Goal: Find specific page/section: Find specific page/section

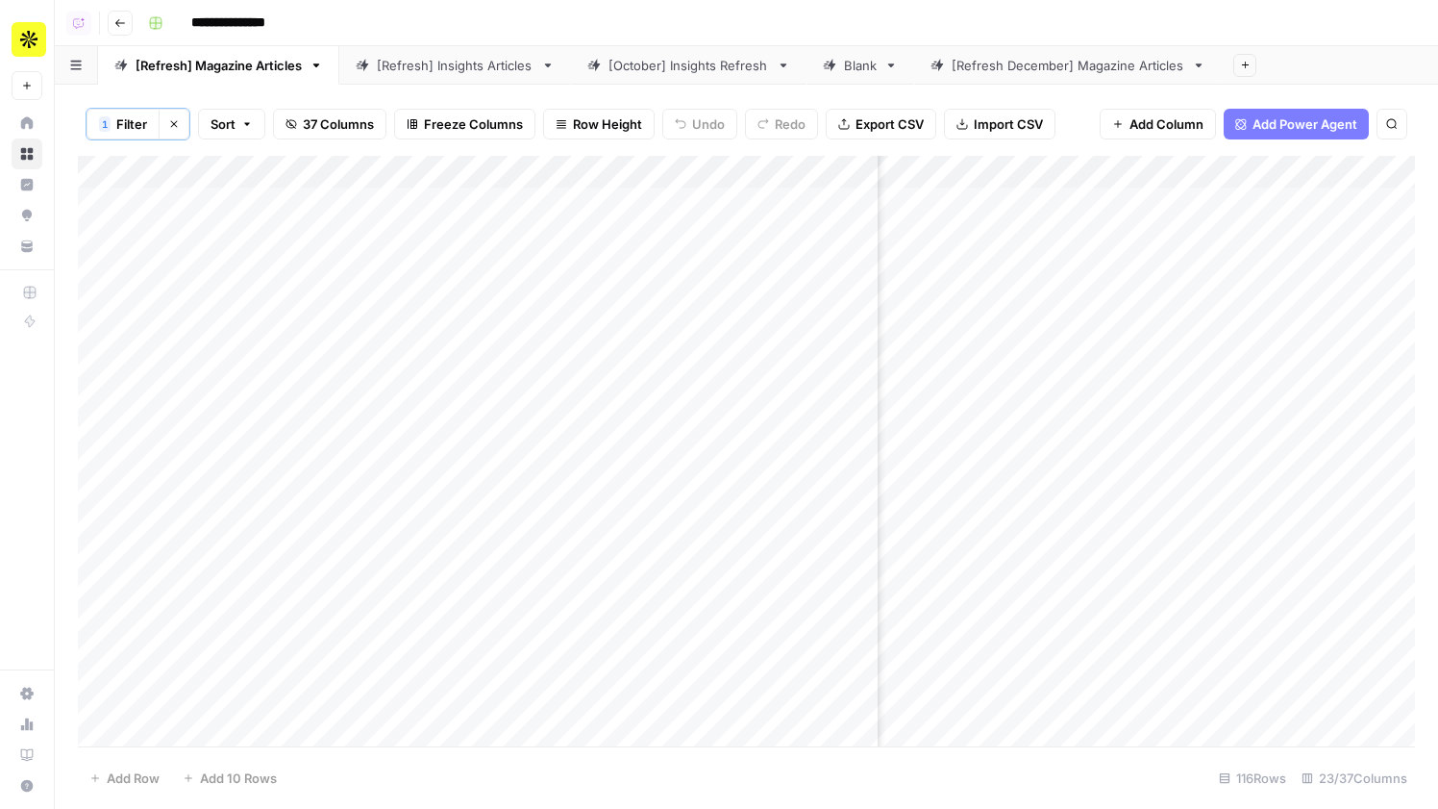
scroll to position [0, 760]
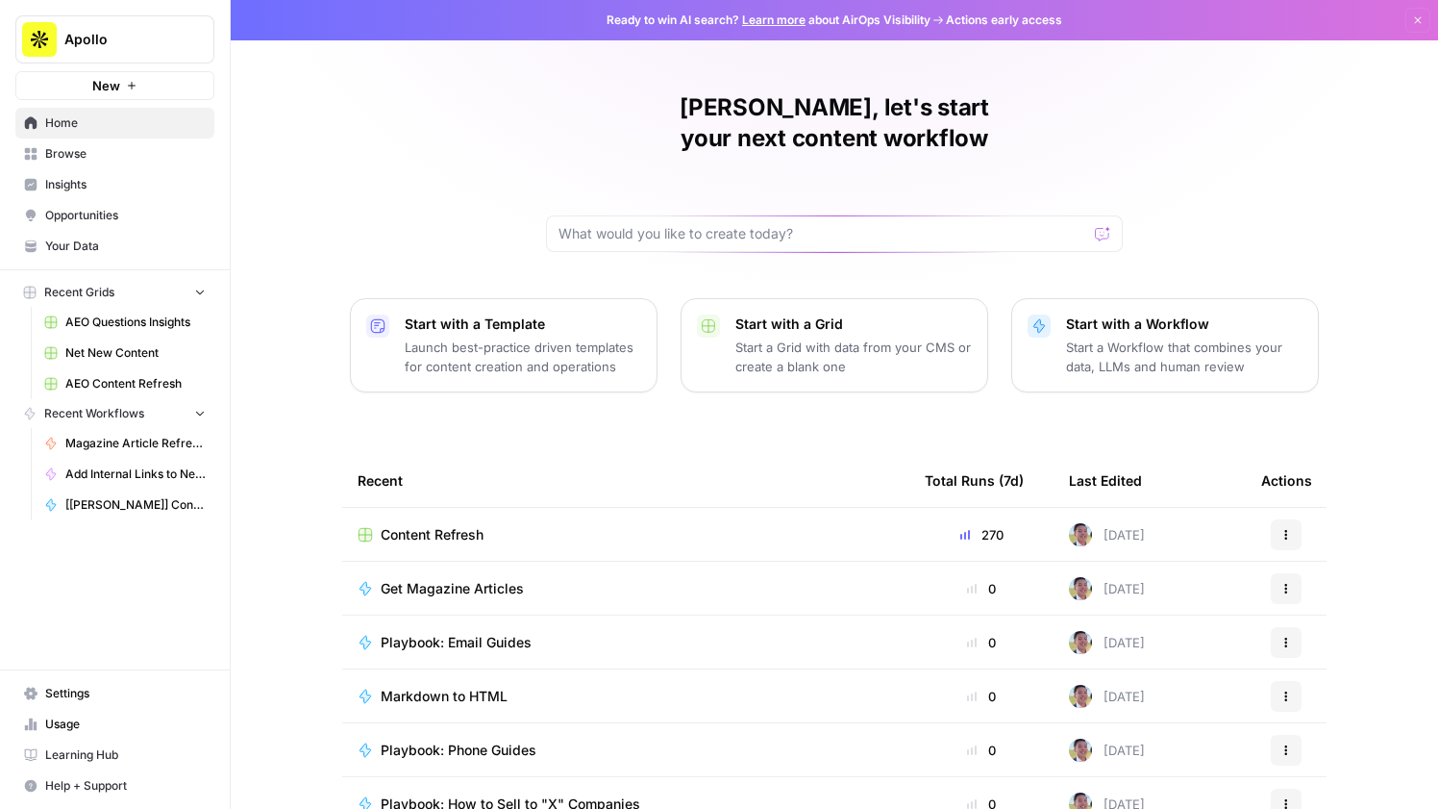
click at [138, 50] on button "Apollo" at bounding box center [114, 39] width 199 height 48
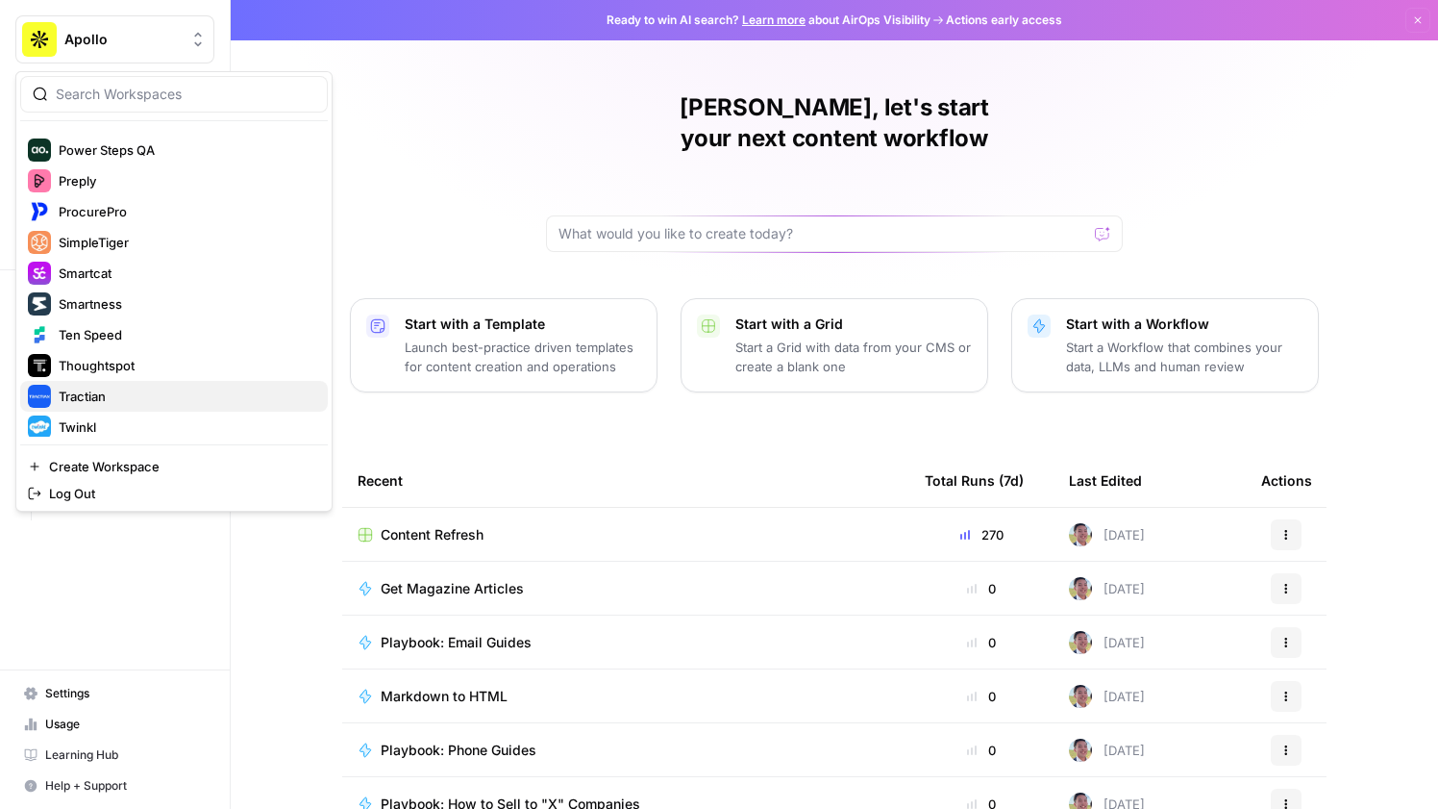
scroll to position [1039, 0]
click at [67, 312] on span "Smartness" at bounding box center [186, 304] width 254 height 19
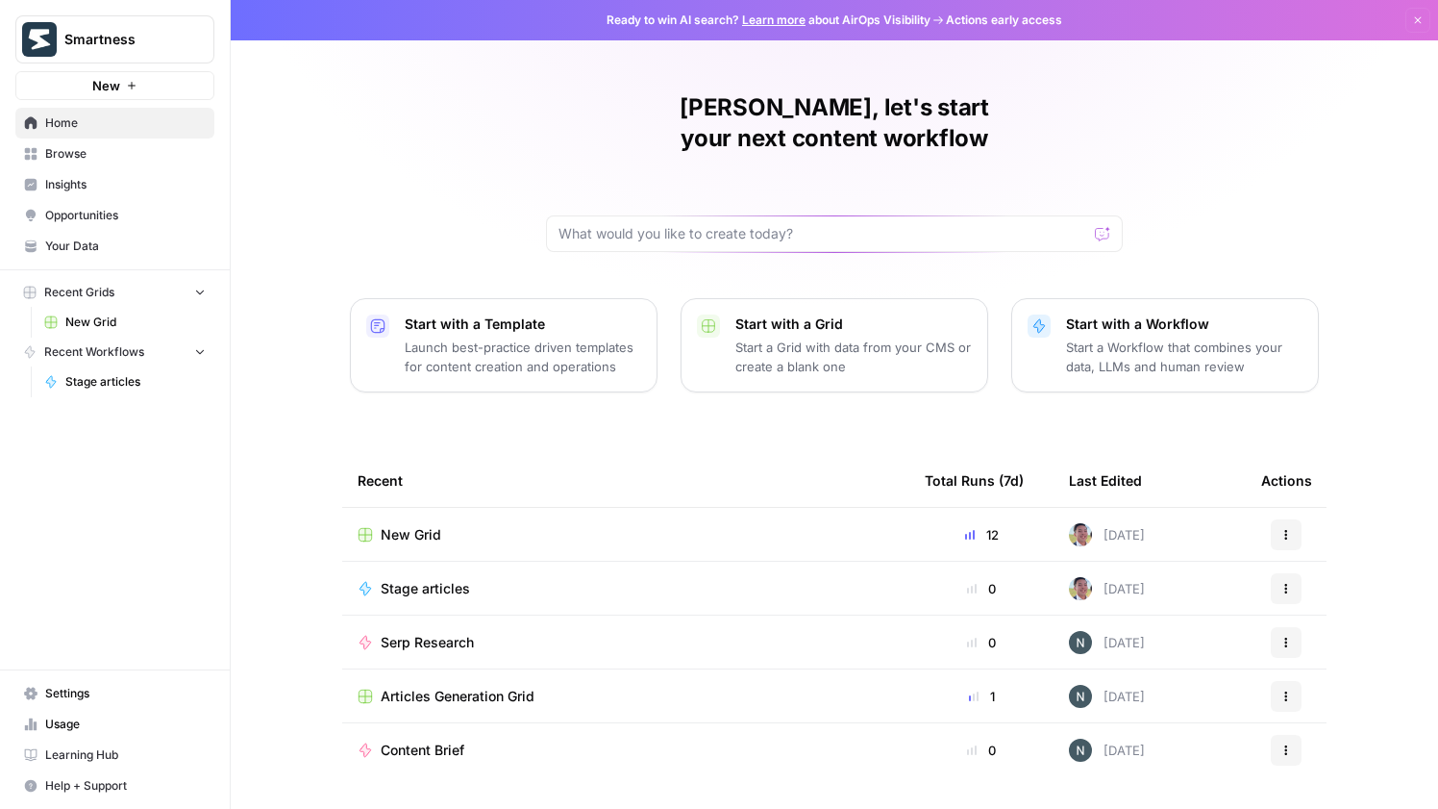
click at [462, 686] on span "Articles Generation Grid" at bounding box center [458, 695] width 154 height 19
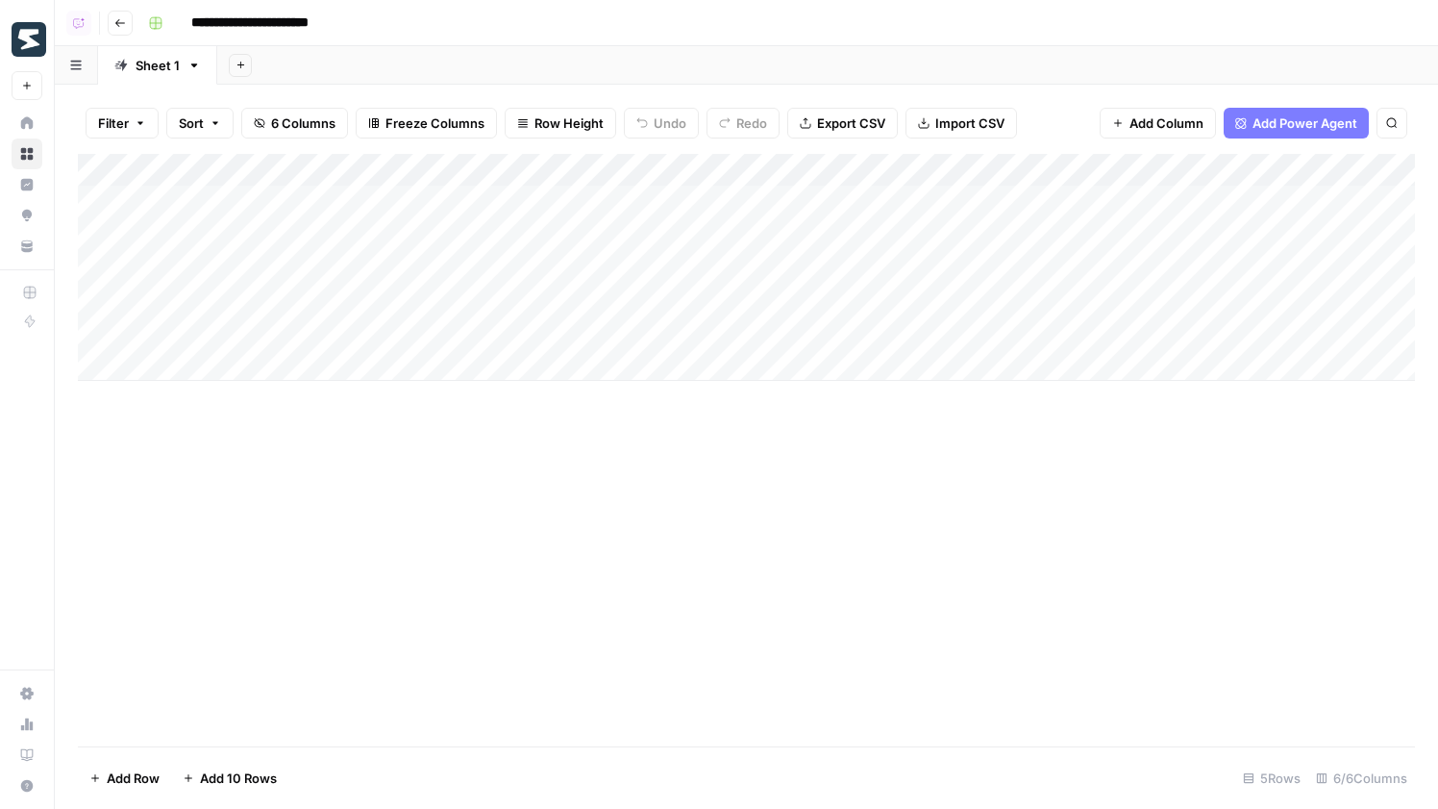
click at [123, 23] on icon "button" at bounding box center [120, 23] width 12 height 12
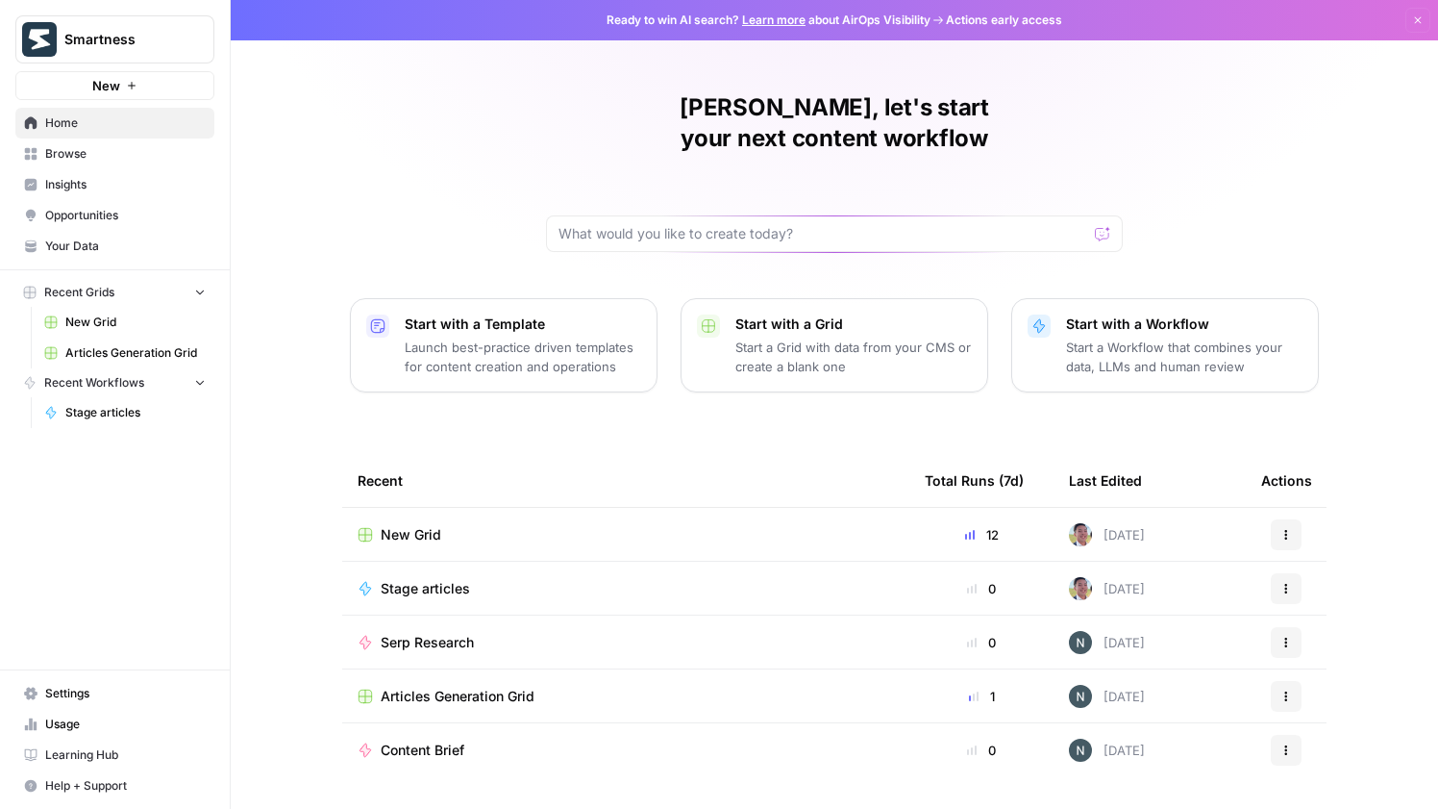
click at [78, 245] on span "Your Data" at bounding box center [125, 245] width 161 height 17
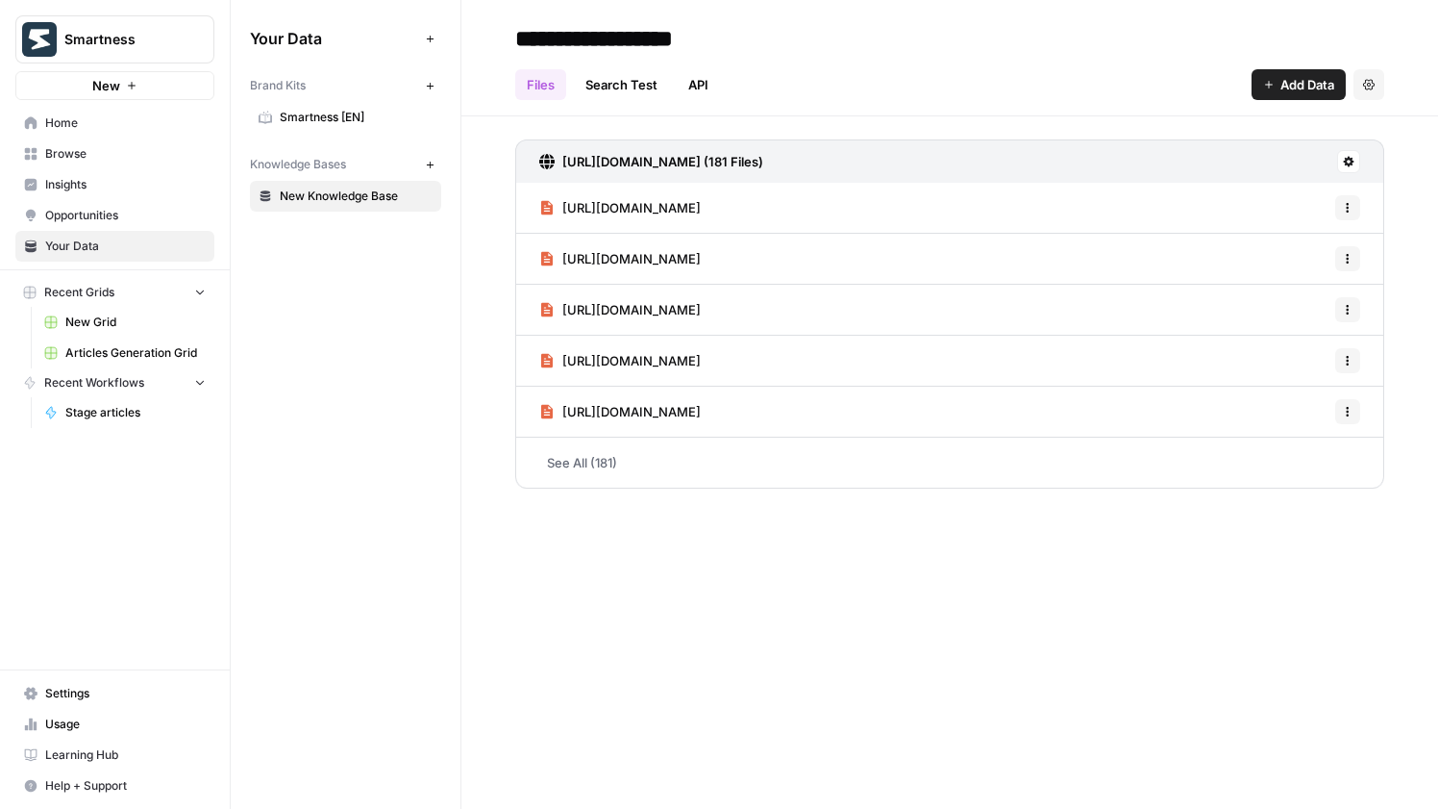
click at [334, 110] on span "Smartness [EN]" at bounding box center [356, 117] width 153 height 17
